Goal: Transaction & Acquisition: Purchase product/service

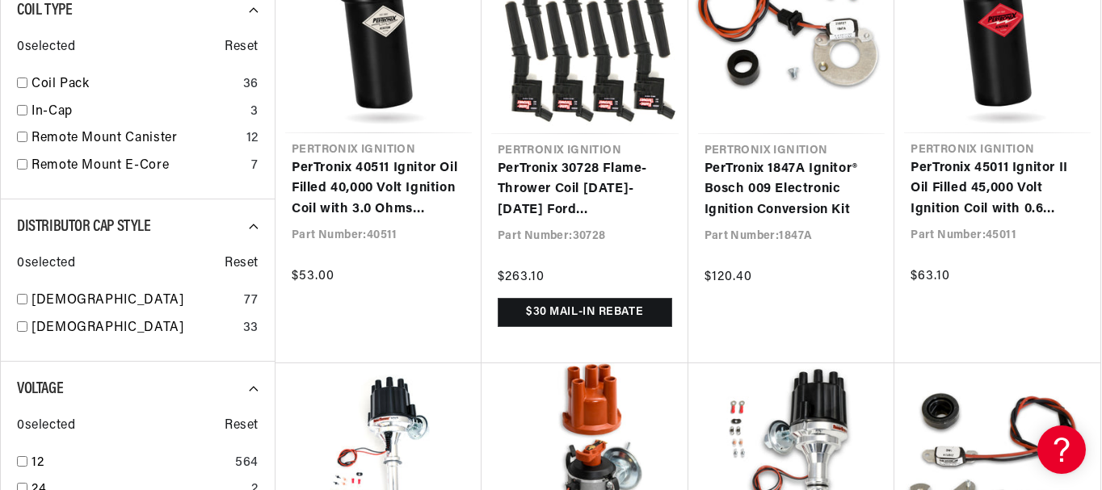
scroll to position [1313, 0]
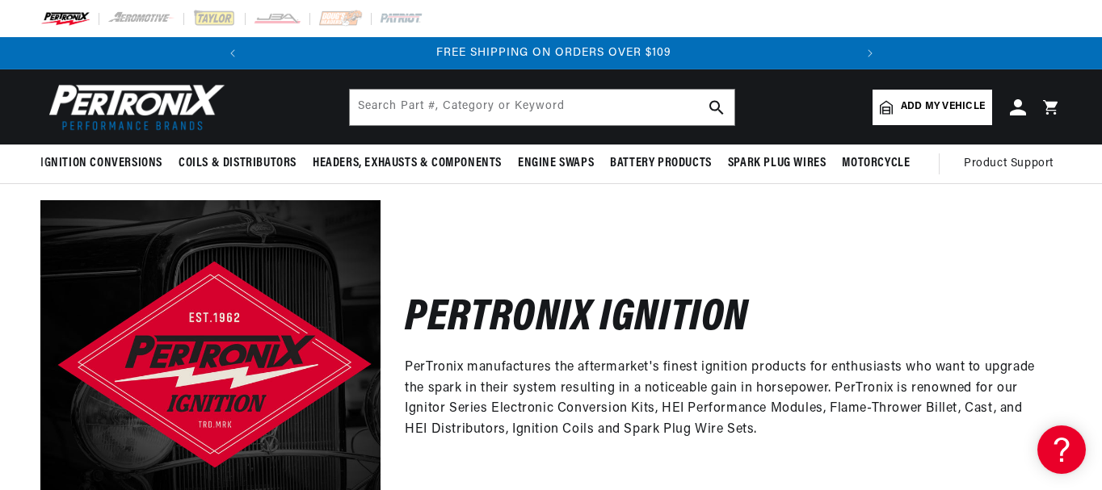
scroll to position [0, 604]
click at [908, 108] on span "Add my vehicle" at bounding box center [943, 106] width 84 height 15
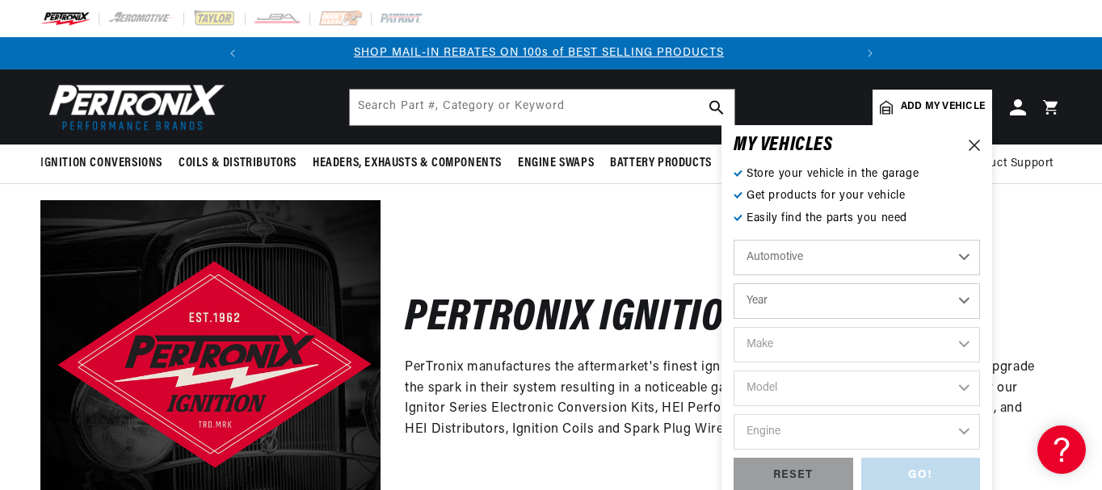
scroll to position [0, 0]
click at [969, 302] on select "Year [DATE] 2021 2020 2019 2018 2017 2016 2015 2014 2013 2012 2011 2010 2009 20…" at bounding box center [857, 302] width 246 height 36
select select "1966"
click at [734, 284] on select "Year [DATE] 2021 2020 2019 2018 2017 2016 2015 2014 2013 2012 2011 2010 2009 20…" at bounding box center [857, 302] width 246 height 36
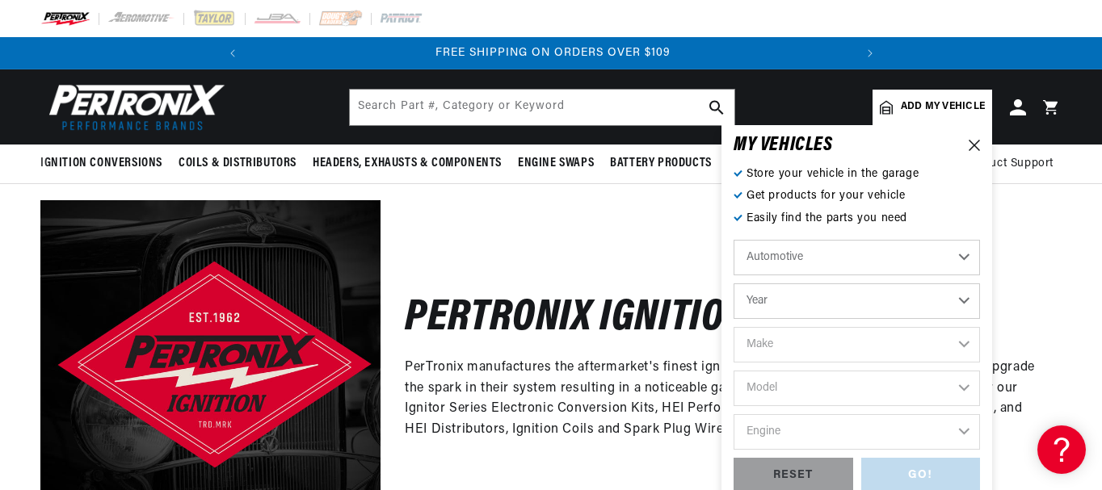
select select "1966"
click at [967, 344] on select "Make Alfa Romeo American Motors Aston [PERSON_NAME][GEOGRAPHIC_DATA] [PERSON_NA…" at bounding box center [857, 345] width 246 height 36
select select "Ford"
click at [734, 327] on select "Make Alfa Romeo American Motors Aston [PERSON_NAME][GEOGRAPHIC_DATA] [PERSON_NA…" at bounding box center [857, 345] width 246 height 36
select select "Ford"
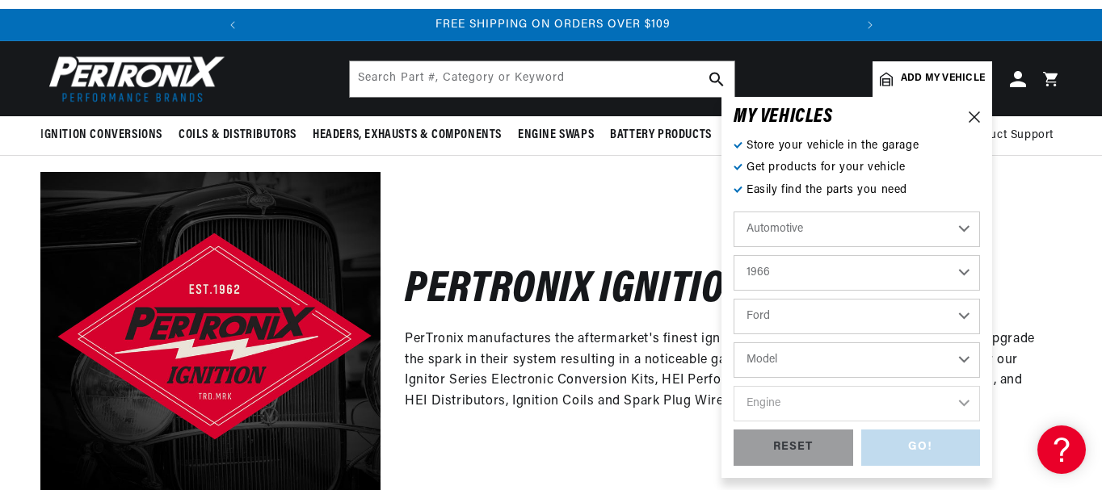
scroll to position [107, 0]
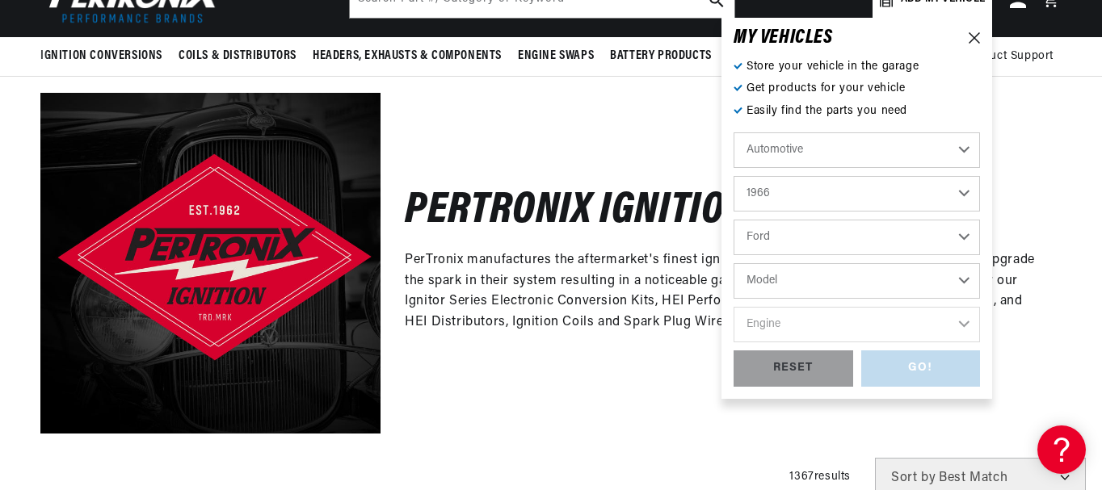
click at [967, 277] on select "Model Bronco Club Wagon Country Sedan Country Squire Custom Custom 500 Econolin…" at bounding box center [857, 281] width 246 height 36
select select "Galaxie-500"
click at [734, 263] on select "Model Bronco Club Wagon Country Sedan Country Squire Custom Custom 500 Econolin…" at bounding box center [857, 281] width 246 height 36
select select "Galaxie-500"
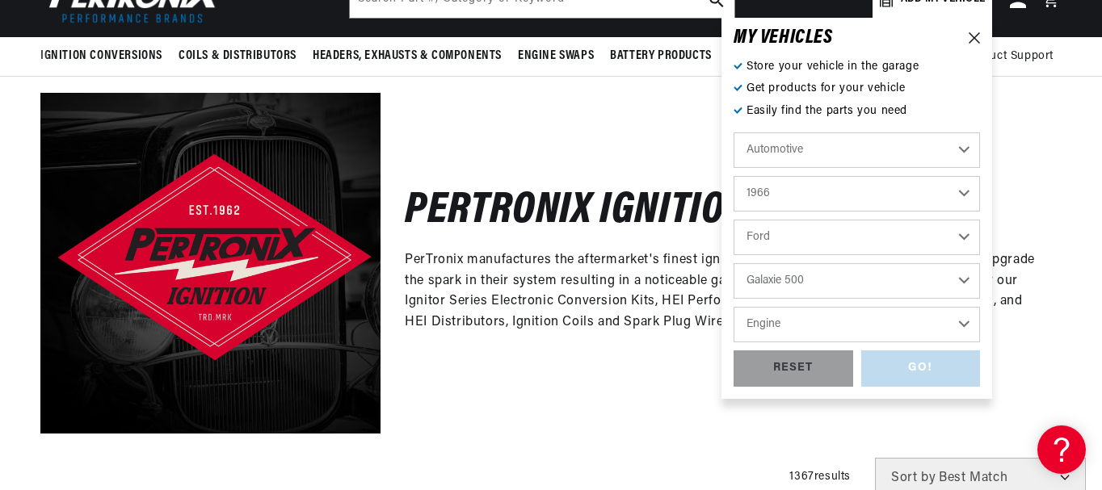
click at [966, 326] on select "Engine 289cid / 4.7L 352cid / 5.8L 427cid / 7.0L 428cid / 7.0L" at bounding box center [857, 325] width 246 height 36
select select "289cid-4.7L"
click at [734, 307] on select "Engine 289cid / 4.7L 352cid / 5.8L 427cid / 7.0L 428cid / 7.0L" at bounding box center [857, 325] width 246 height 36
select select "289cid-4.7L"
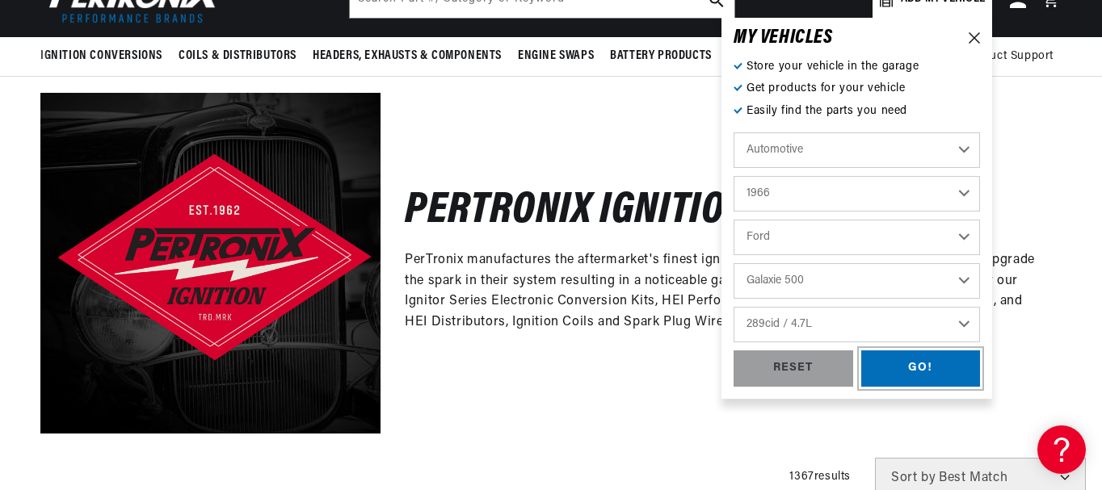
click at [922, 367] on div "GO!" at bounding box center [921, 369] width 120 height 36
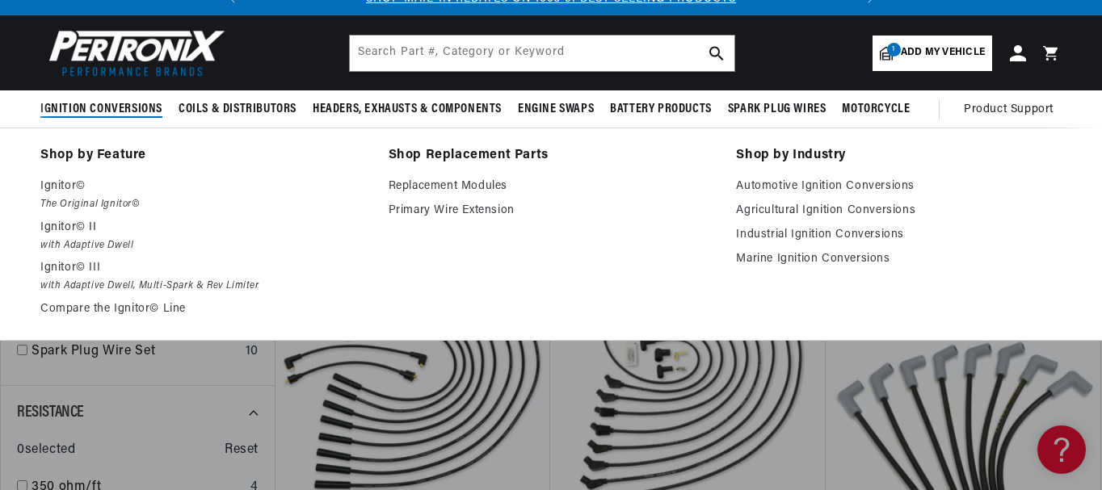
click at [107, 107] on span "Ignition Conversions" at bounding box center [101, 109] width 122 height 17
click at [82, 101] on span "Ignition Conversions" at bounding box center [101, 109] width 122 height 17
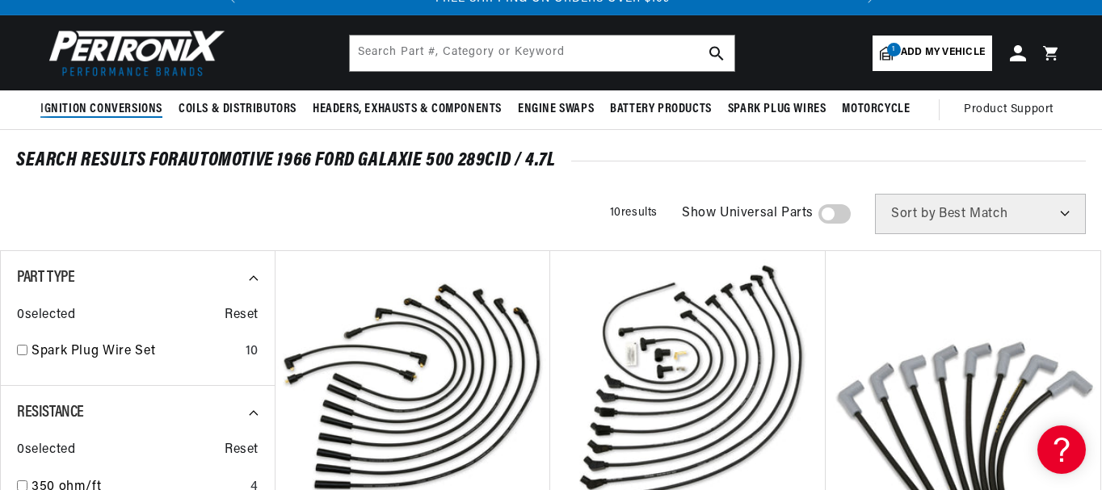
click at [82, 101] on span "Ignition Conversions" at bounding box center [101, 109] width 122 height 17
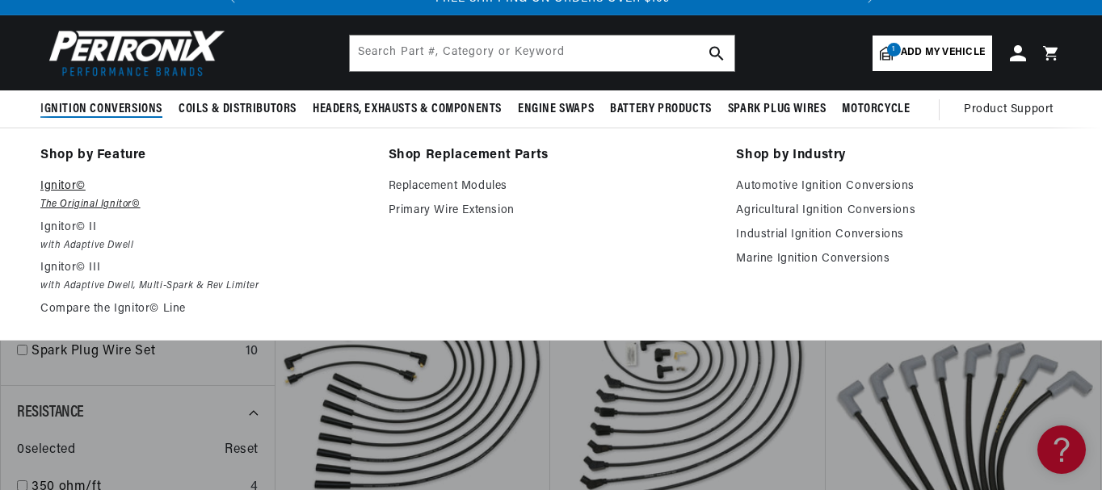
click at [68, 199] on em "The Original Ignitor©" at bounding box center [203, 204] width 326 height 17
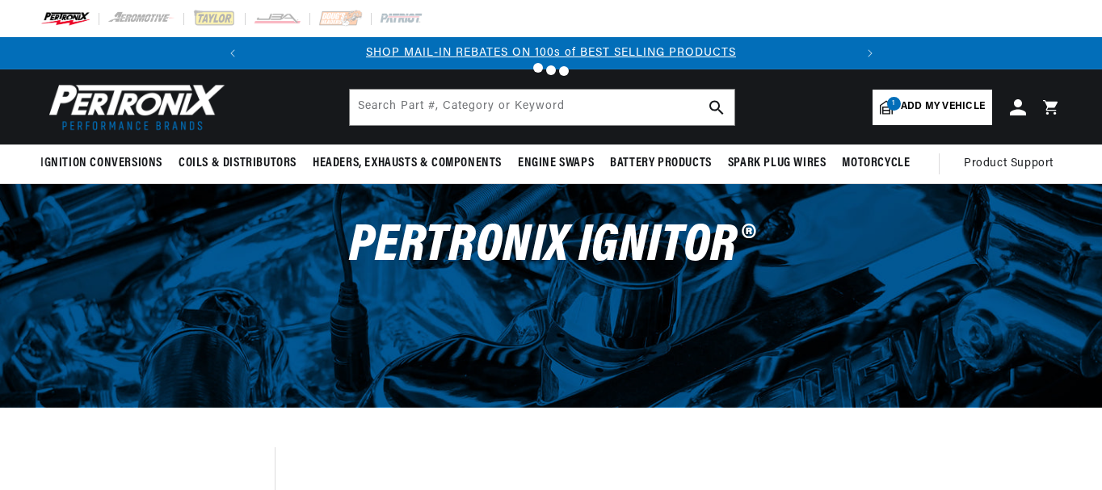
scroll to position [269, 0]
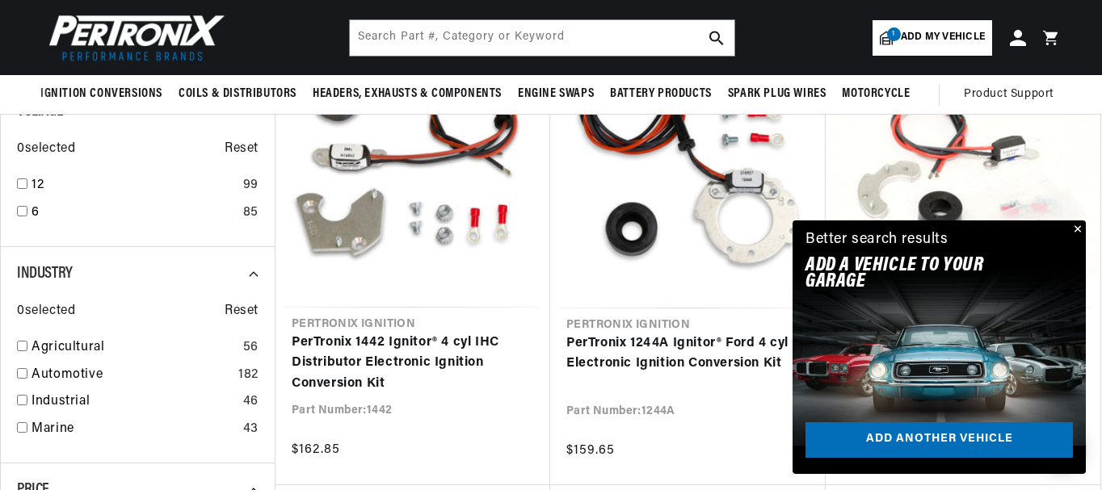
scroll to position [0, 604]
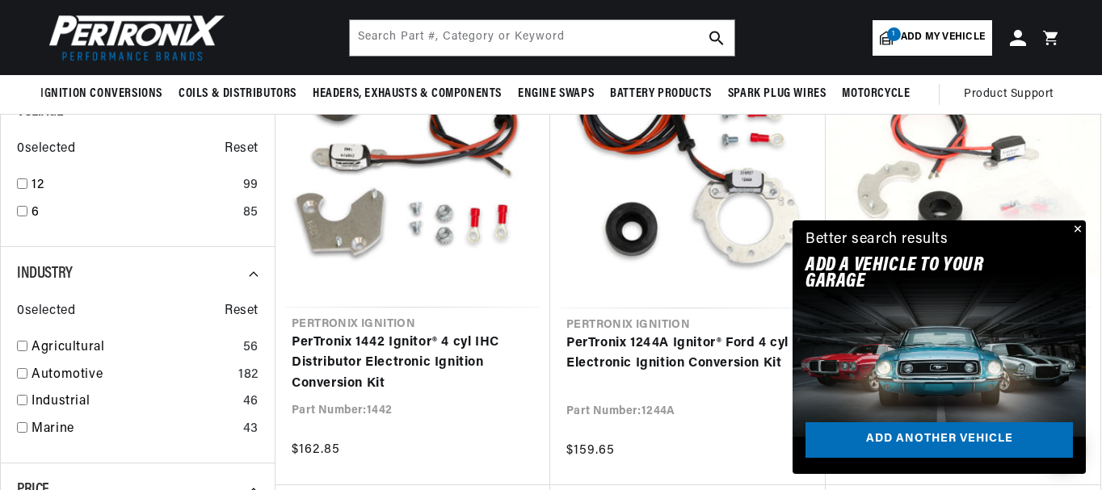
click at [1079, 229] on button "Close" at bounding box center [1075, 230] width 19 height 19
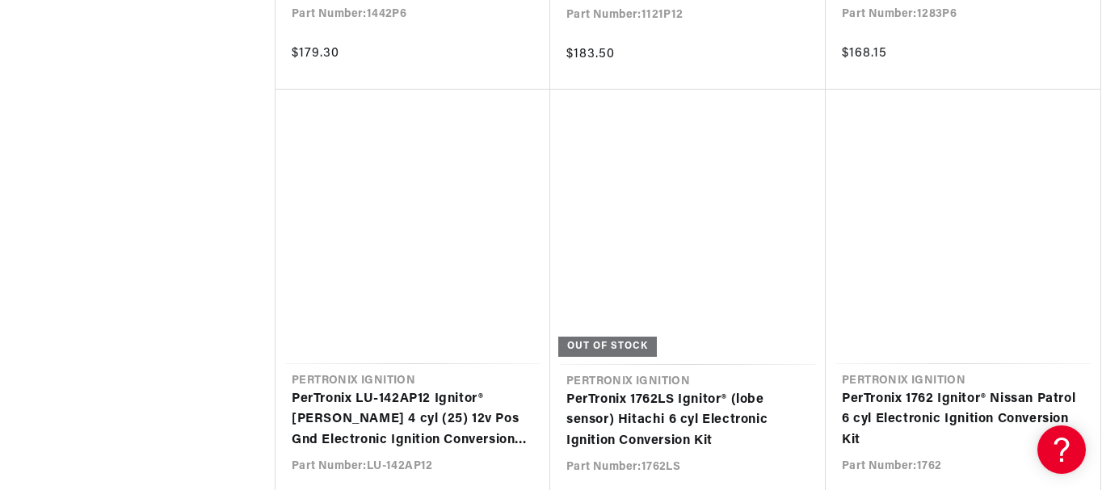
scroll to position [3339, 0]
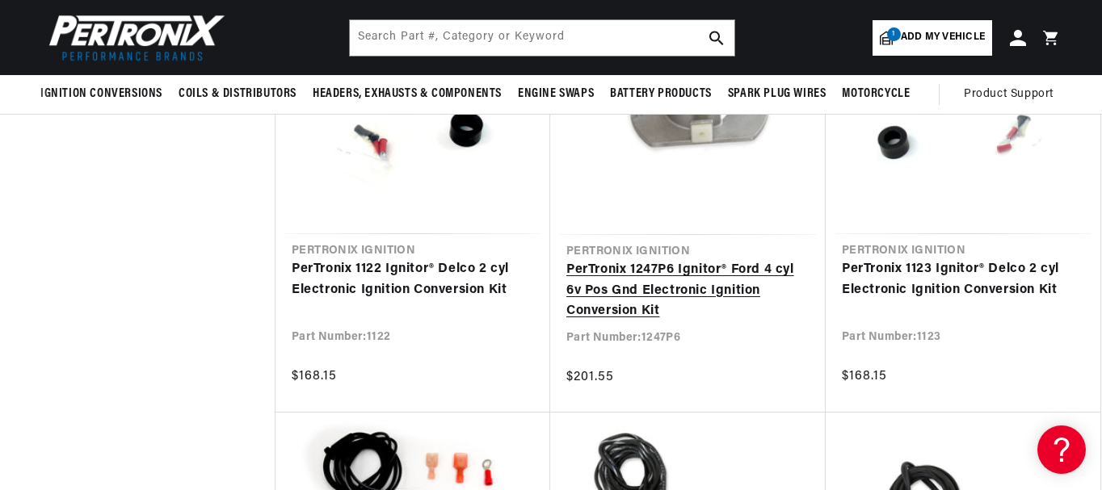
drag, startPoint x: 793, startPoint y: 343, endPoint x: 787, endPoint y: 324, distance: 19.7
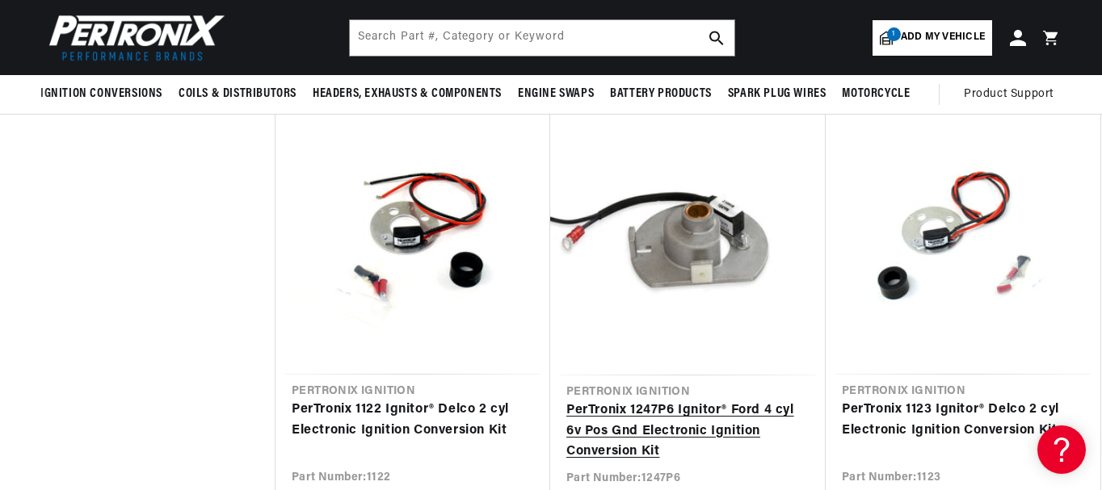
scroll to position [2155, 0]
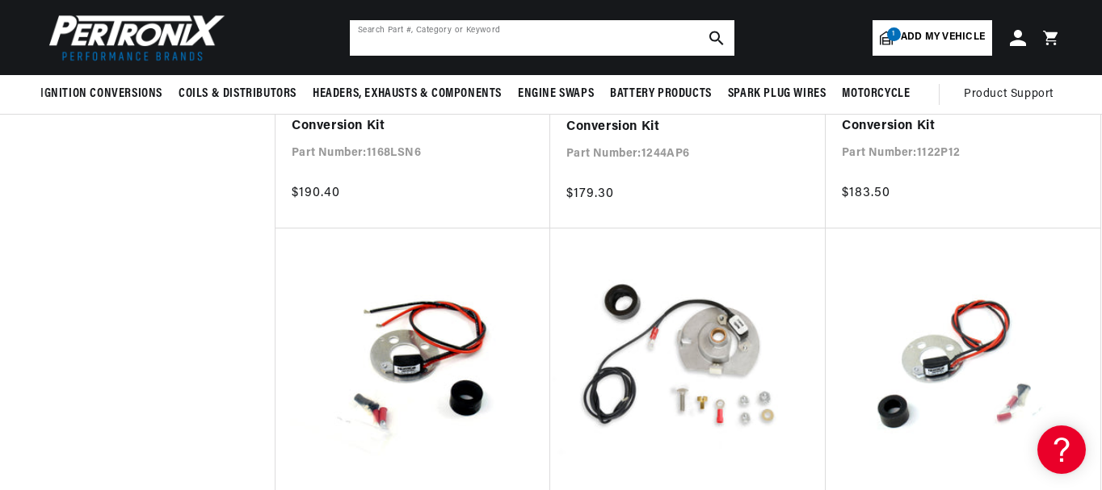
drag, startPoint x: 787, startPoint y: 324, endPoint x: 533, endPoint y: 27, distance: 390.8
click at [533, 27] on input "text" at bounding box center [542, 38] width 385 height 36
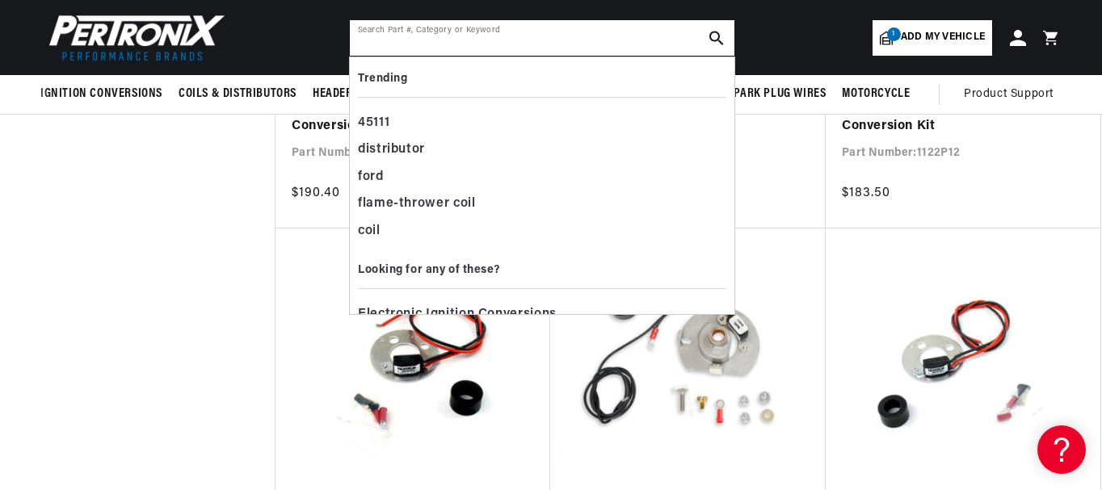
scroll to position [0, 604]
